Goal: Register for event/course

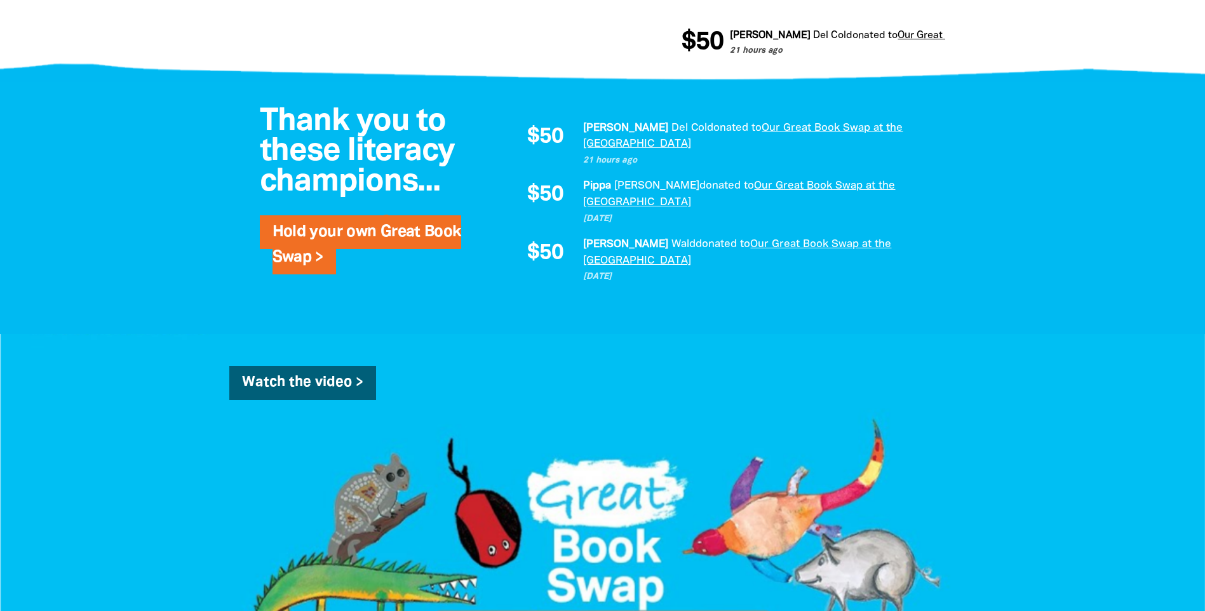
scroll to position [826, 0]
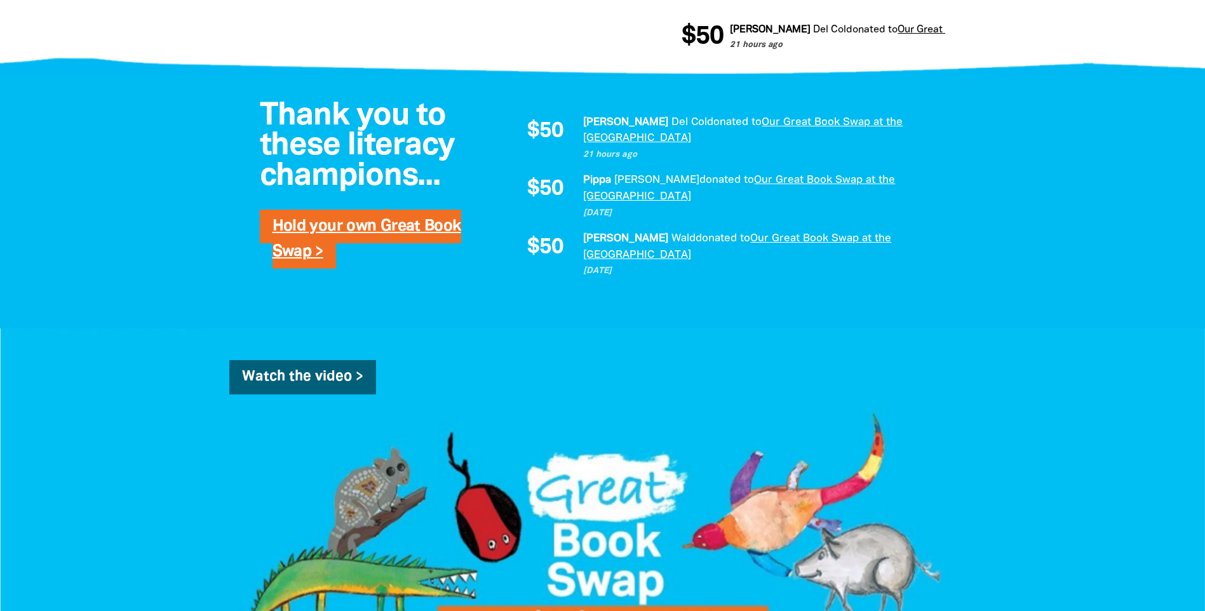
click at [429, 259] on link "Hold your own Great Book Swap >" at bounding box center [367, 239] width 189 height 40
select select "AU"
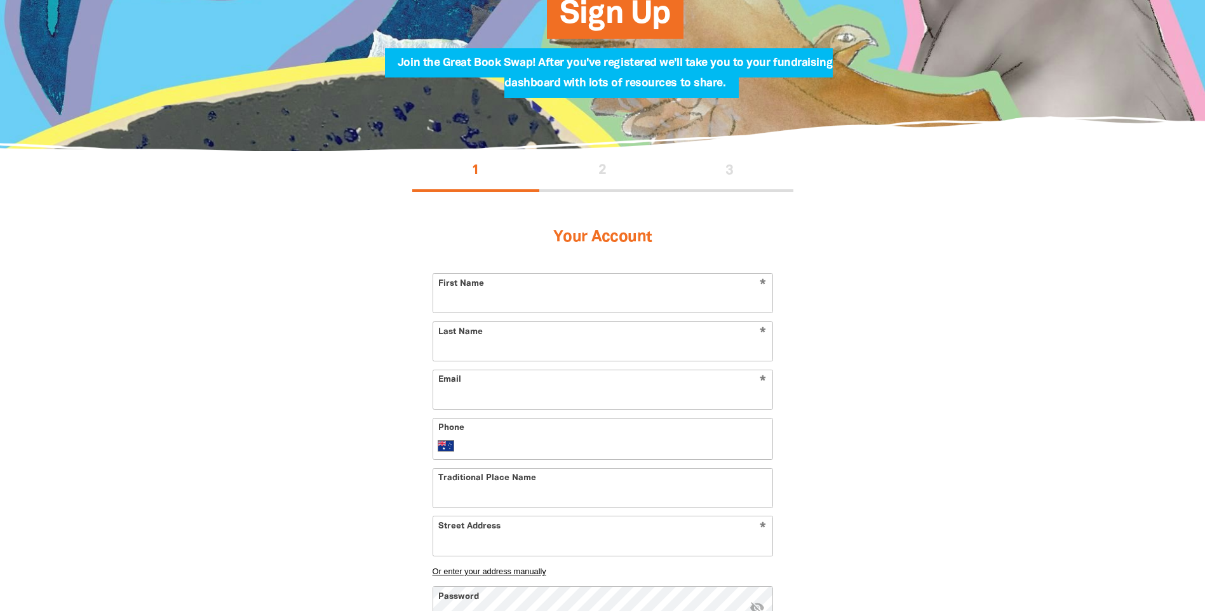
scroll to position [64, 0]
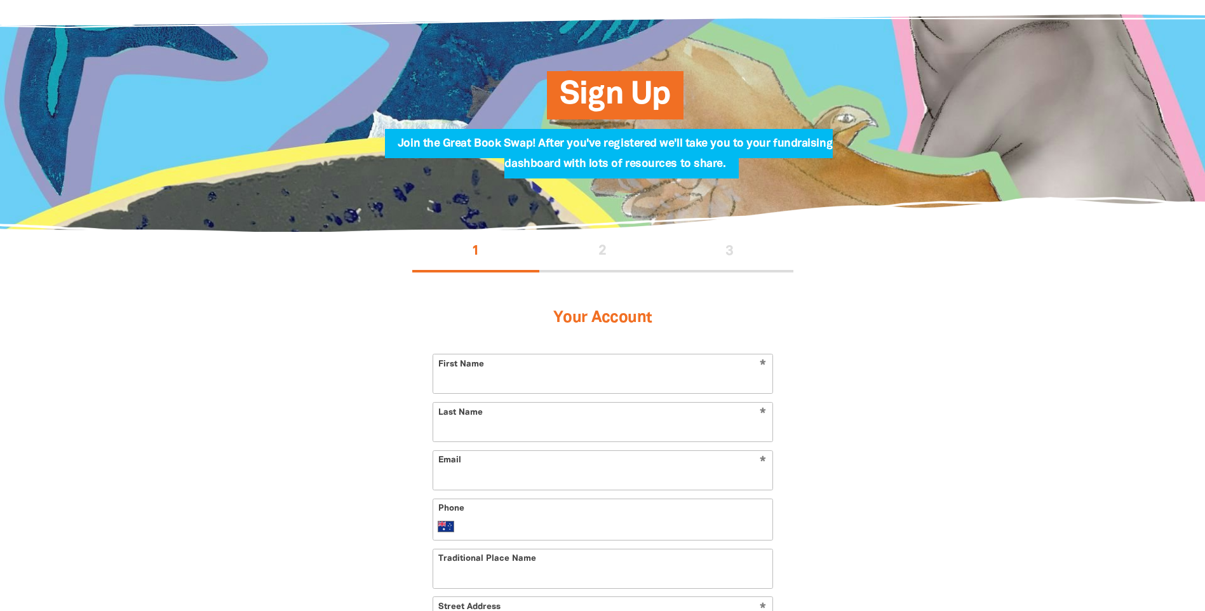
click at [468, 380] on input "First Name" at bounding box center [602, 373] width 339 height 39
type input "[PERSON_NAME]"
type input "[EMAIL_ADDRESS][DOMAIN_NAME]"
click at [487, 515] on div "Phone International [GEOGRAPHIC_DATA] [GEOGRAPHIC_DATA] [GEOGRAPHIC_DATA] [GEOG…" at bounding box center [603, 520] width 341 height 42
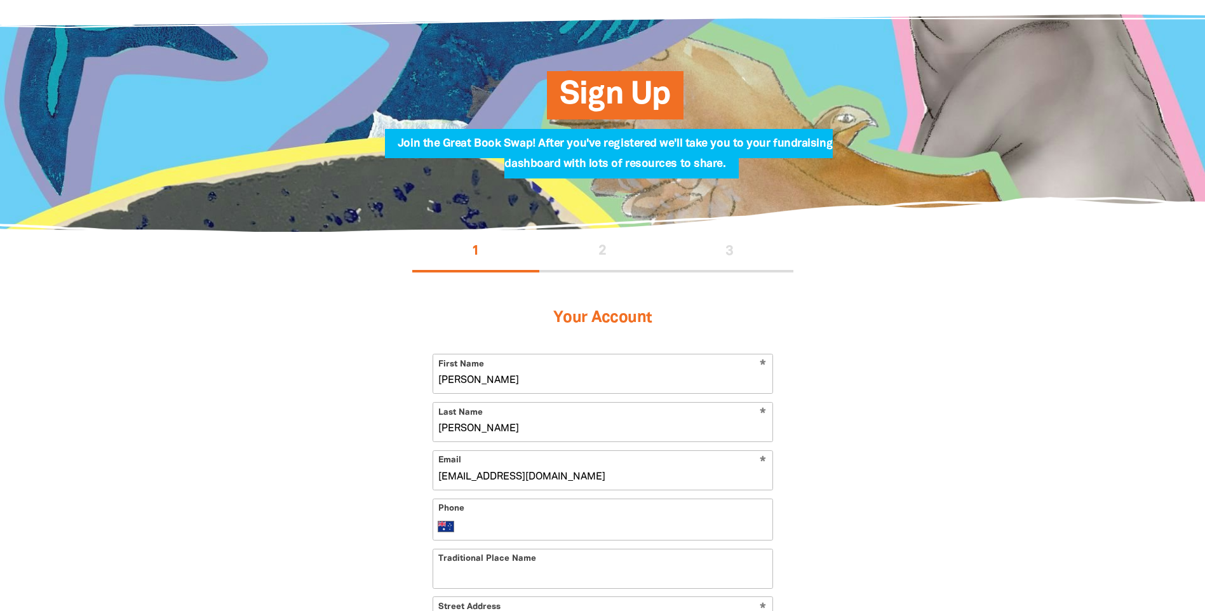
click at [463, 514] on div "Phone International [GEOGRAPHIC_DATA] [GEOGRAPHIC_DATA] [GEOGRAPHIC_DATA] [GEOG…" at bounding box center [603, 520] width 341 height 42
click at [456, 526] on select "International [GEOGRAPHIC_DATA] [GEOGRAPHIC_DATA] [GEOGRAPHIC_DATA] [GEOGRAPHIC…" at bounding box center [449, 526] width 22 height 15
click at [438, 519] on select "International [GEOGRAPHIC_DATA] [GEOGRAPHIC_DATA] [GEOGRAPHIC_DATA] [GEOGRAPHIC…" at bounding box center [449, 526] width 22 height 15
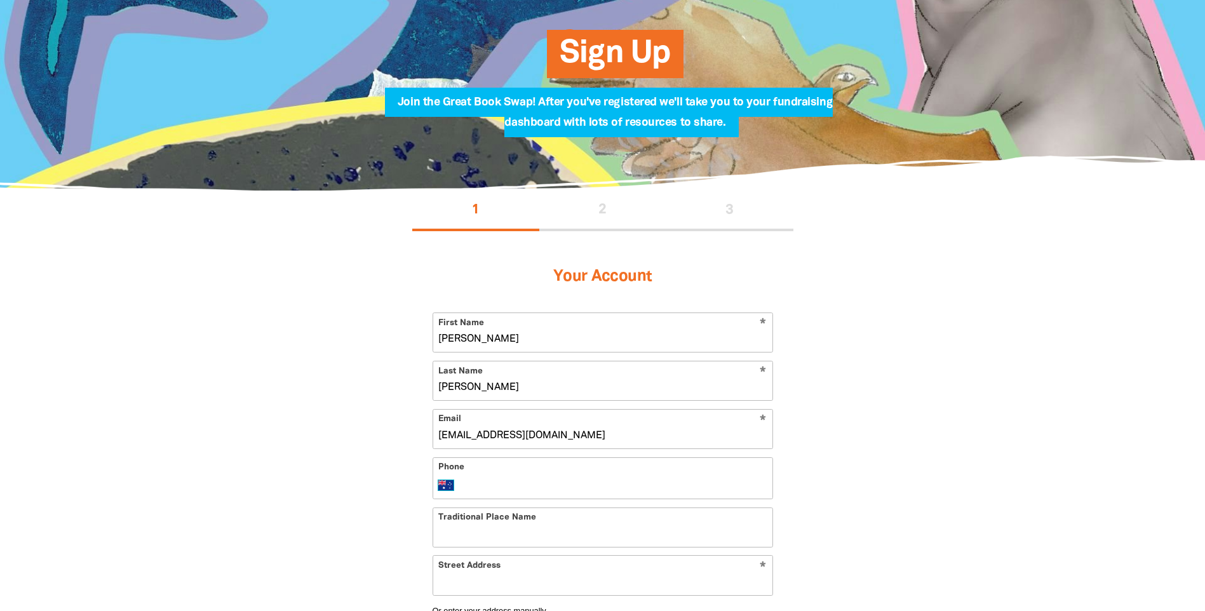
scroll to position [191, 0]
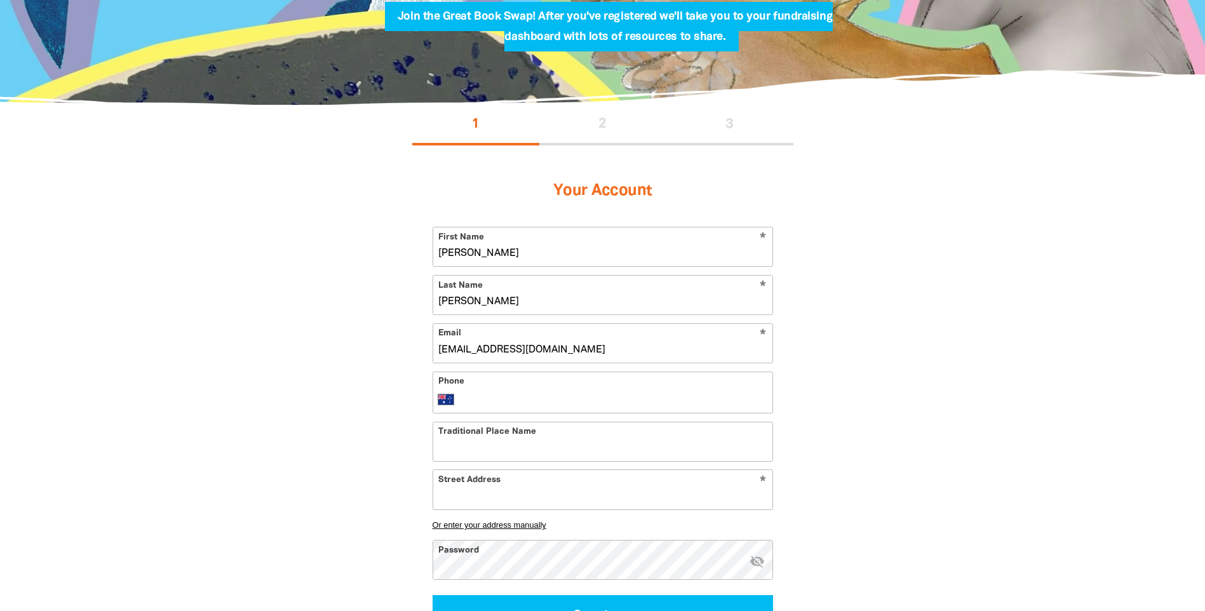
click at [547, 449] on input "Traditional Place Name" at bounding box center [602, 441] width 339 height 39
click at [504, 454] on input "Traditional Place Name" at bounding box center [602, 441] width 339 height 39
paste input "Tarndanya"
type input "Tarndanya"
click at [496, 494] on input "Street Address" at bounding box center [602, 489] width 339 height 39
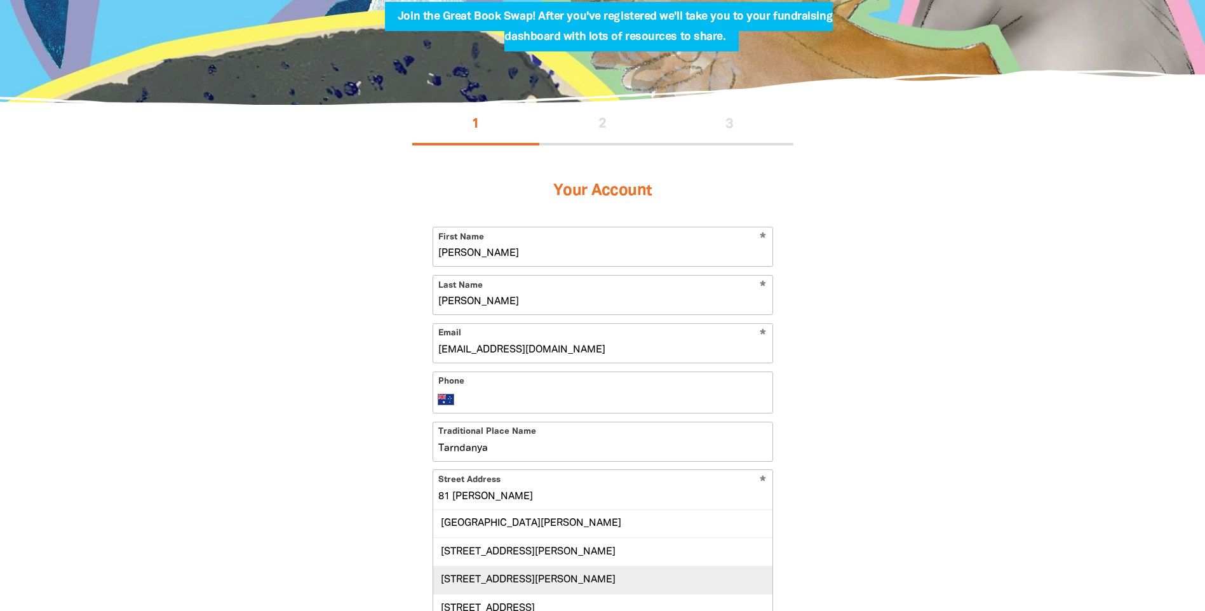
click at [554, 572] on div "[STREET_ADDRESS][PERSON_NAME]" at bounding box center [602, 580] width 339 height 28
type input "[STREET_ADDRESS][PERSON_NAME]"
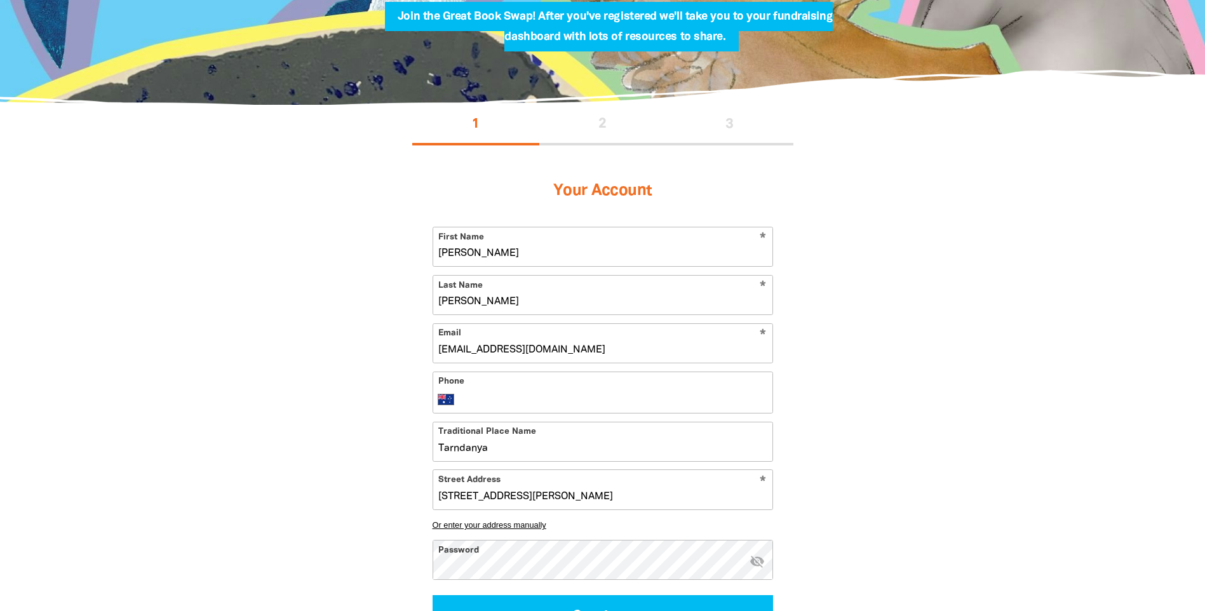
click at [433, 595] on button "Continue" at bounding box center [603, 616] width 341 height 43
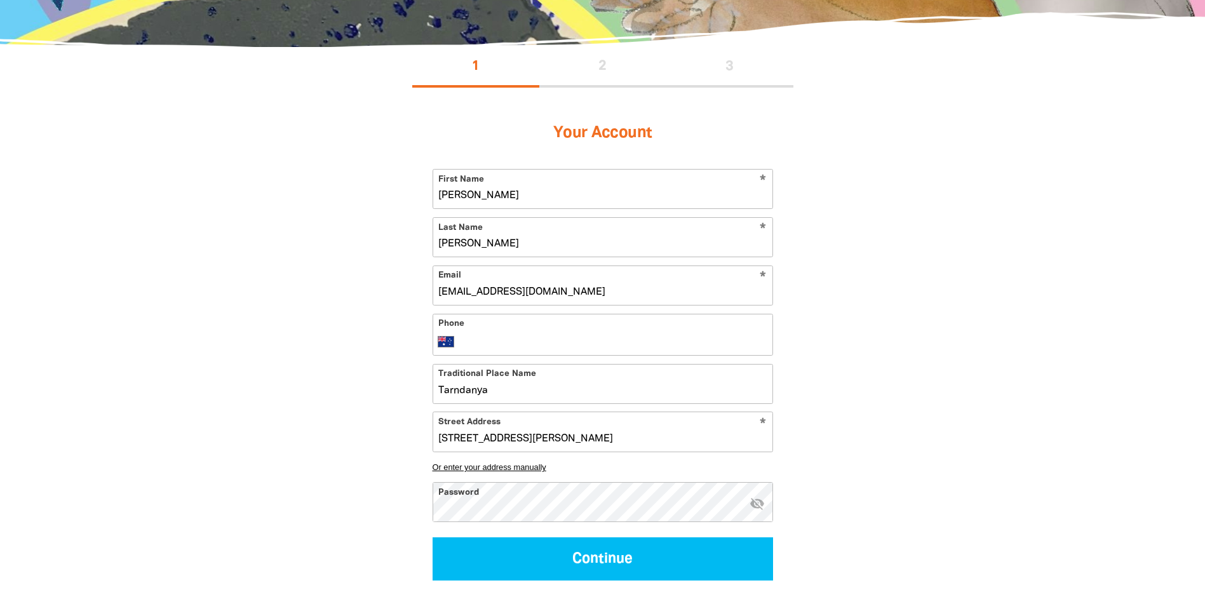
select select "No"
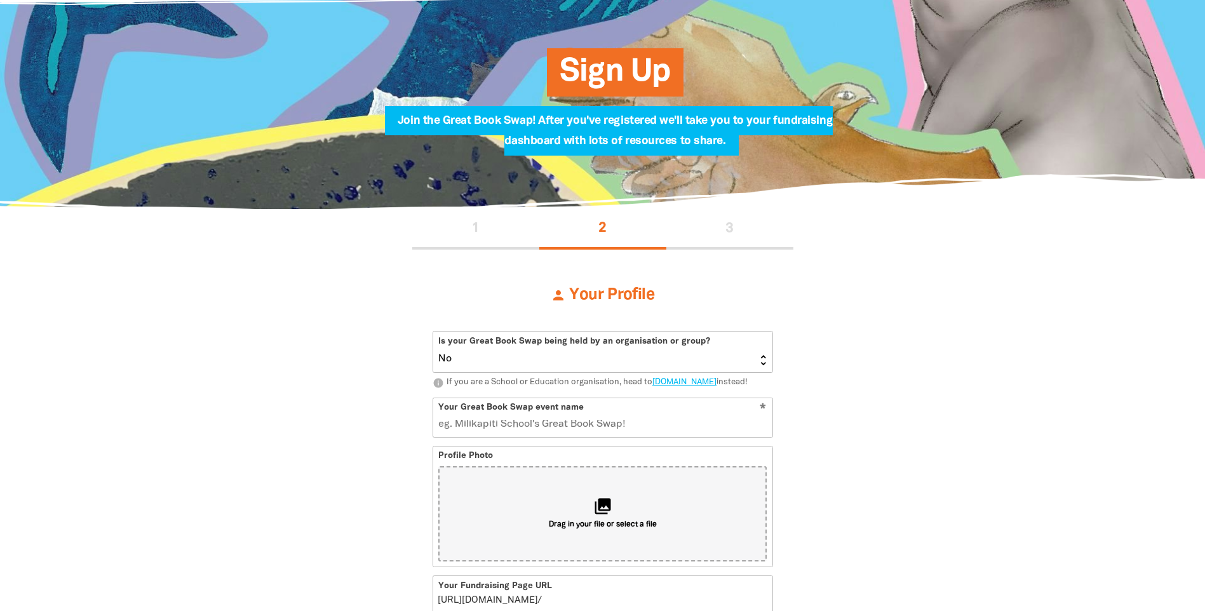
scroll to position [23, 0]
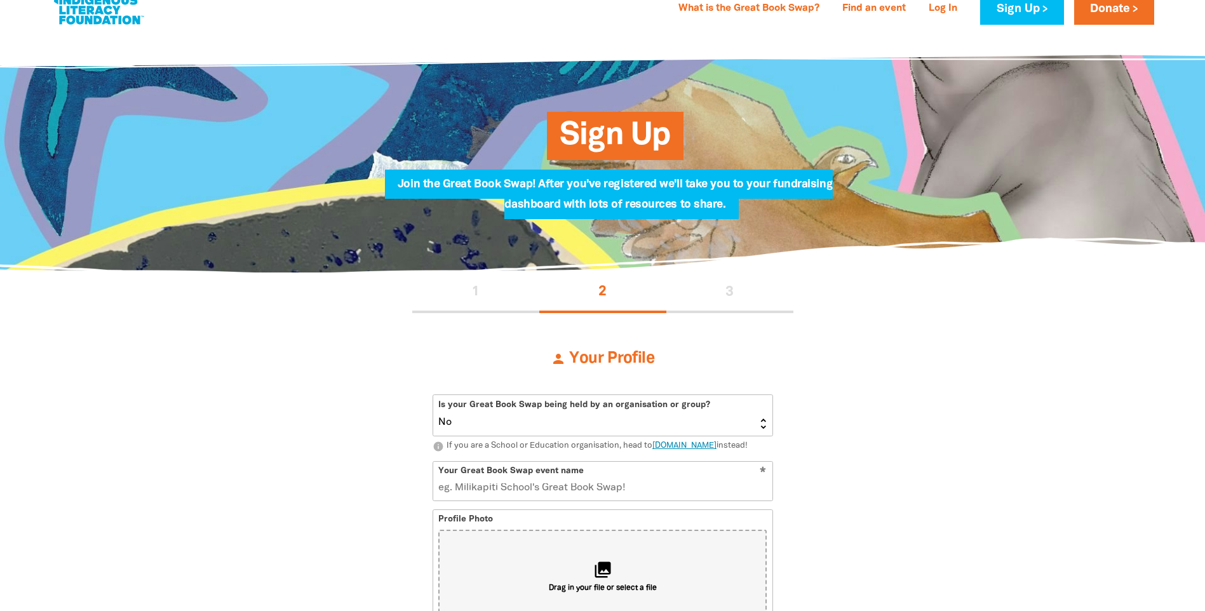
click at [717, 449] on link "[DOMAIN_NAME]" at bounding box center [684, 446] width 64 height 8
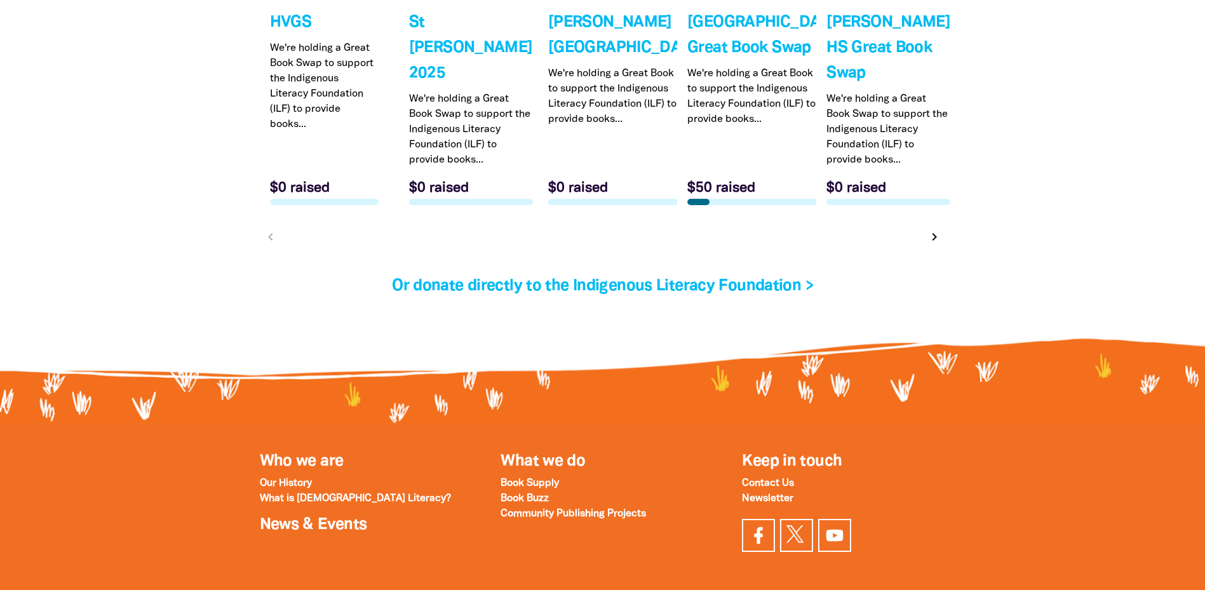
scroll to position [4129, 0]
